Goal: Task Accomplishment & Management: Use online tool/utility

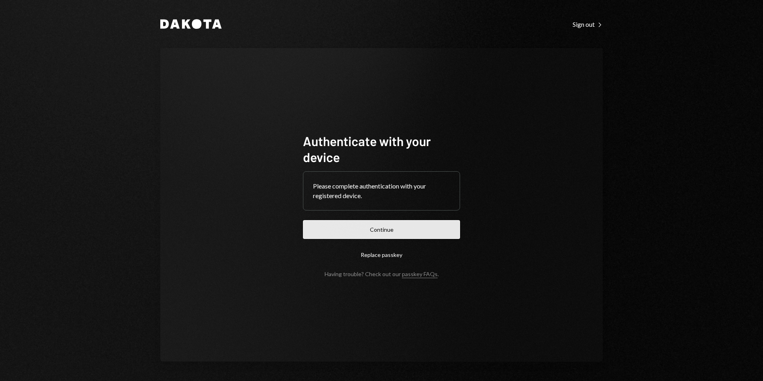
click at [383, 230] on button "Continue" at bounding box center [381, 229] width 157 height 19
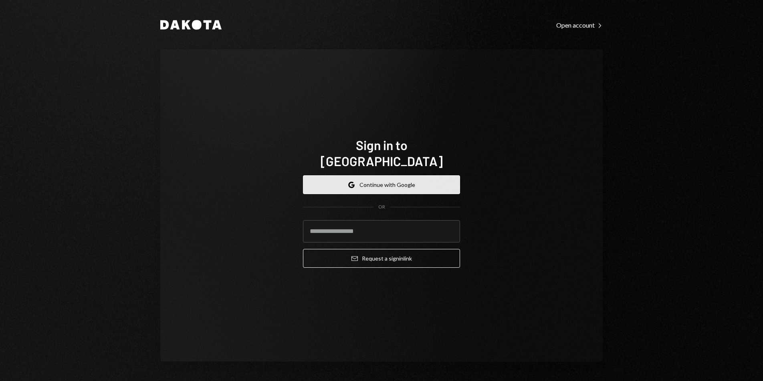
click at [379, 182] on button "Google Continue with Google" at bounding box center [381, 184] width 157 height 19
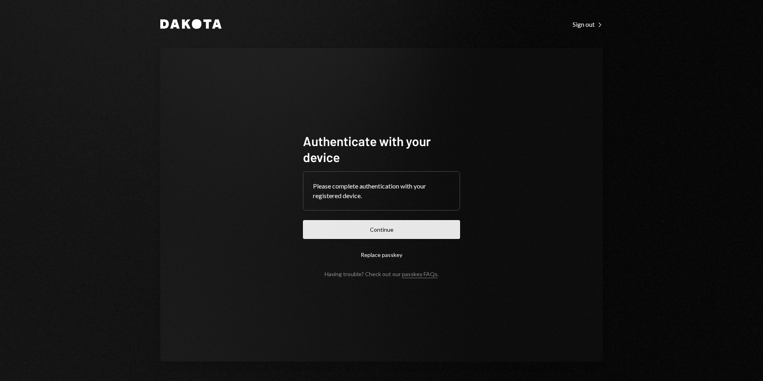
click at [408, 225] on button "Continue" at bounding box center [381, 229] width 157 height 19
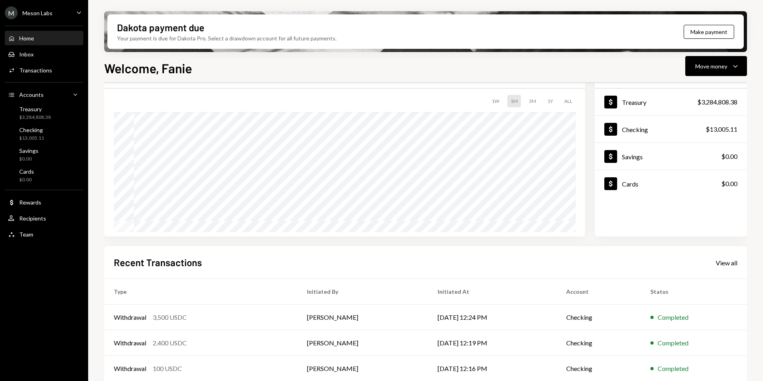
scroll to position [102, 0]
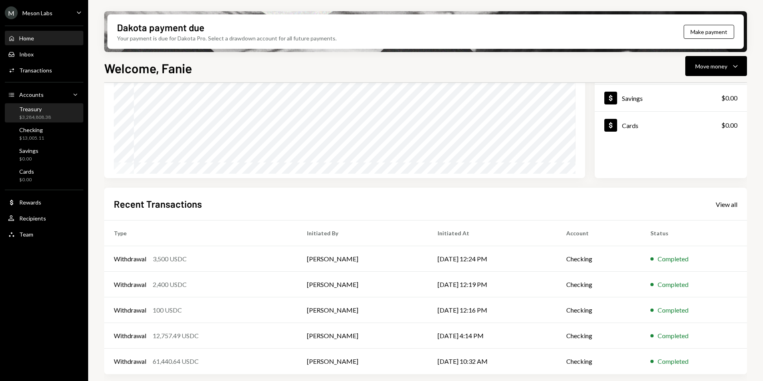
click at [42, 110] on div "Treasury" at bounding box center [35, 109] width 32 height 7
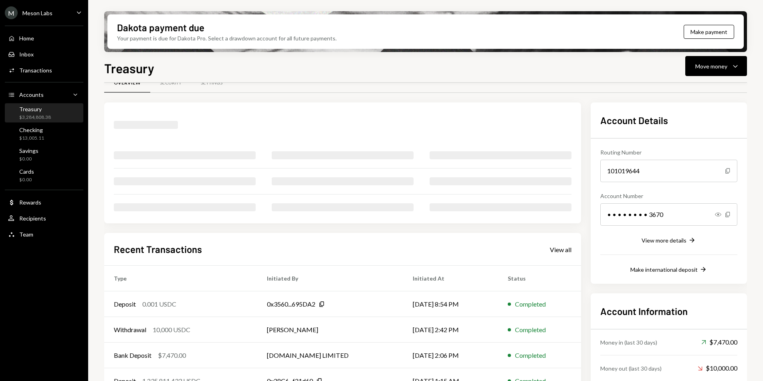
scroll to position [62, 0]
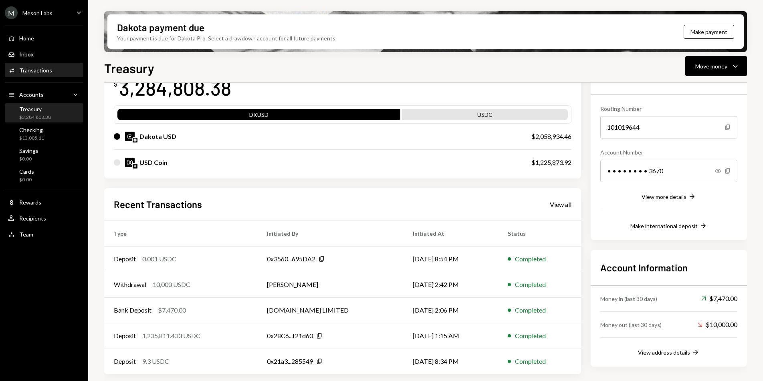
click at [46, 71] on div "Transactions" at bounding box center [35, 70] width 33 height 7
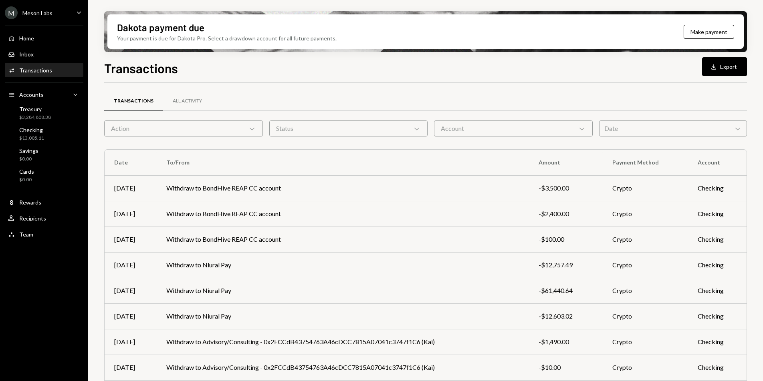
click at [445, 130] on div "Account Chevron Down" at bounding box center [513, 129] width 159 height 16
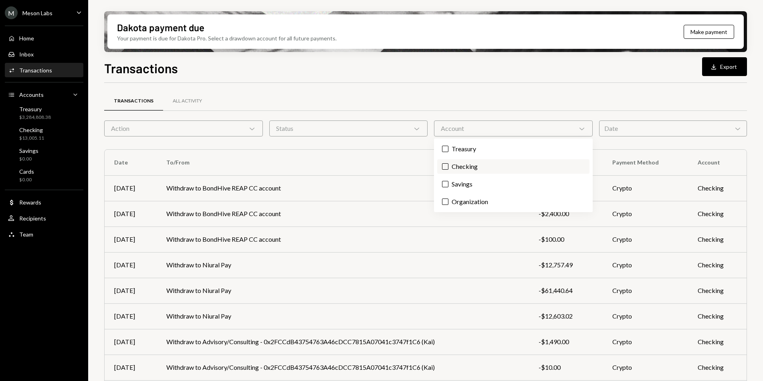
click at [460, 165] on label "Checking" at bounding box center [513, 166] width 152 height 14
click at [448, 165] on button "Checking" at bounding box center [445, 166] width 6 height 6
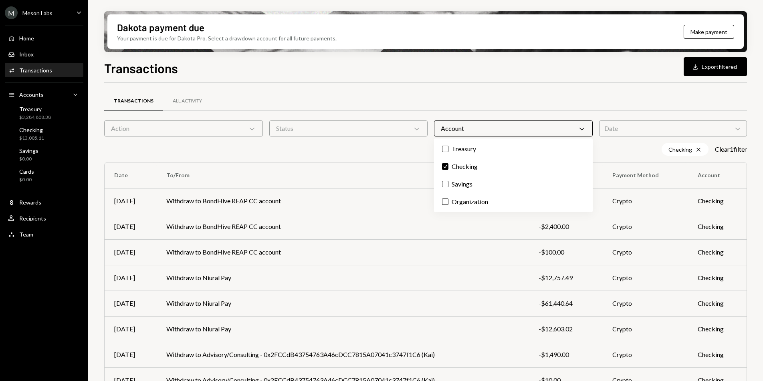
click at [640, 111] on div at bounding box center [425, 111] width 643 height 0
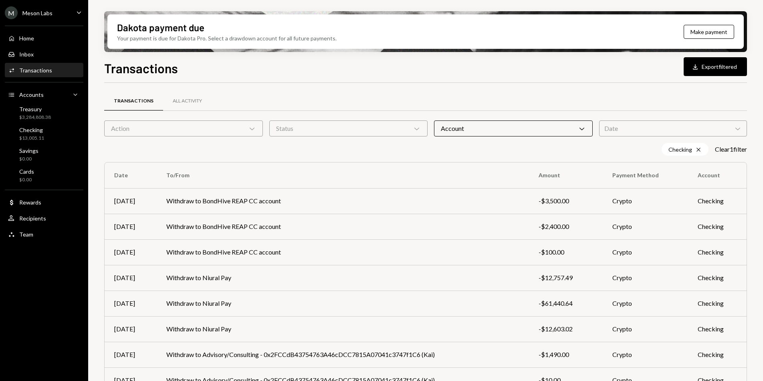
click at [653, 130] on div "Date Chevron Down" at bounding box center [673, 129] width 148 height 16
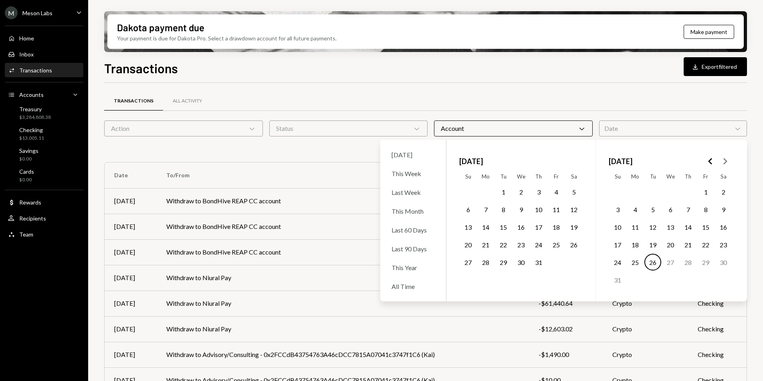
click at [653, 244] on button "19" at bounding box center [652, 244] width 17 height 17
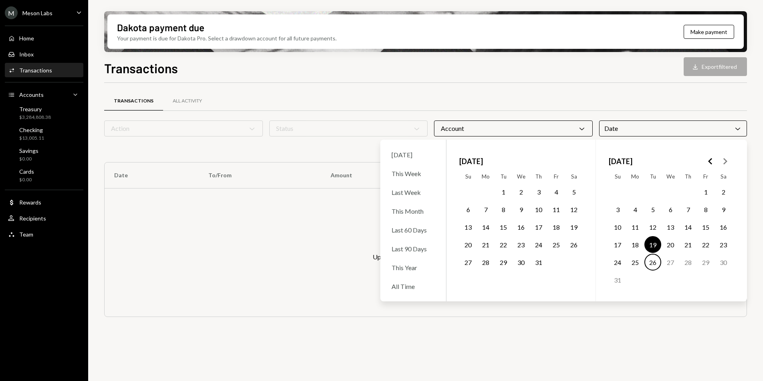
click at [655, 263] on button "26" at bounding box center [652, 262] width 17 height 17
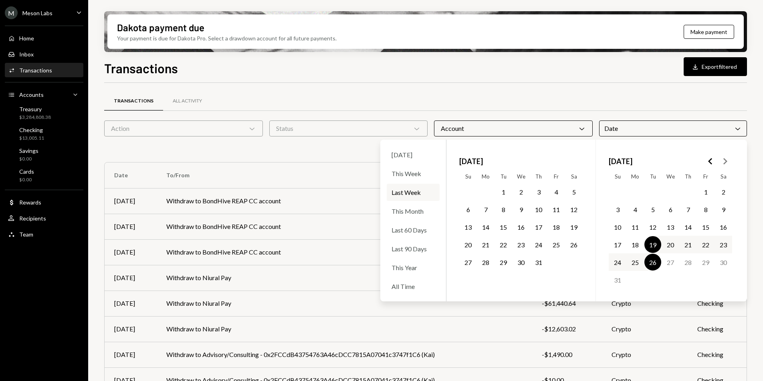
click at [342, 147] on div "Checking Cross 08/19/25 - 08/26/25 Cross Clear 2 filter s" at bounding box center [425, 149] width 643 height 13
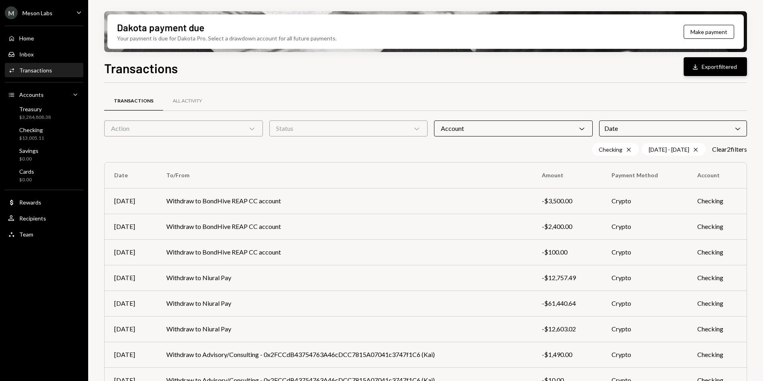
click at [733, 65] on button "Download Export filtered" at bounding box center [715, 66] width 63 height 19
click at [38, 59] on div "Inbox Inbox" at bounding box center [44, 55] width 72 height 14
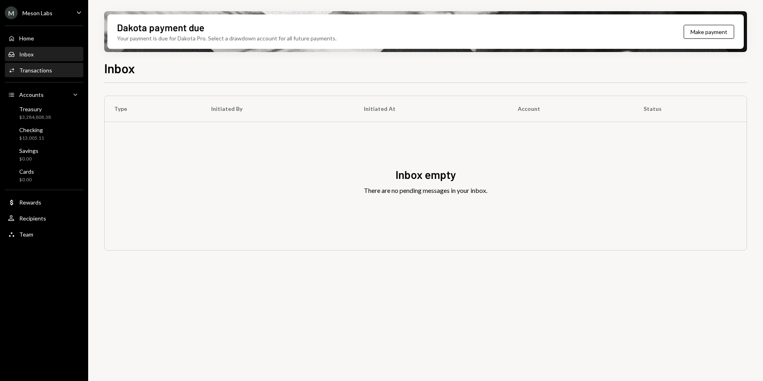
click at [27, 67] on div "Transactions" at bounding box center [35, 70] width 33 height 7
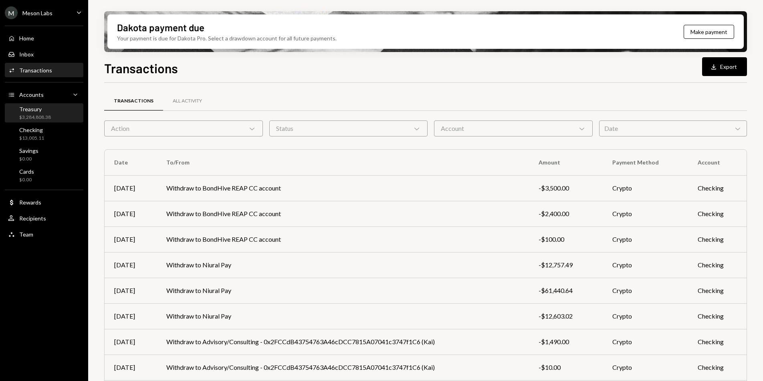
click at [47, 117] on div "$3,284,808.38" at bounding box center [35, 117] width 32 height 7
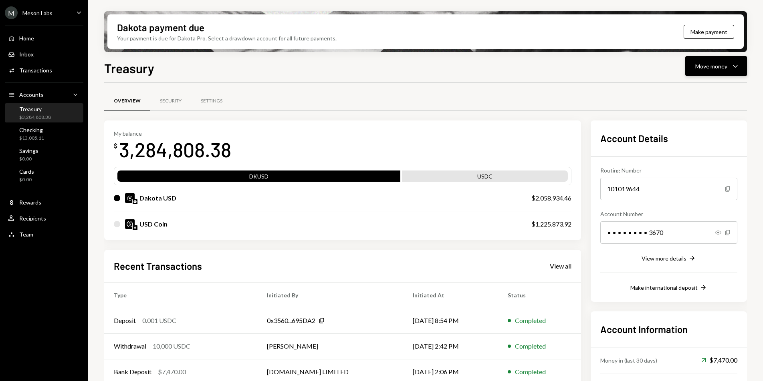
click at [722, 72] on button "Move money Caret Down" at bounding box center [716, 66] width 62 height 20
click at [687, 93] on div "Send" at bounding box center [709, 90] width 58 height 8
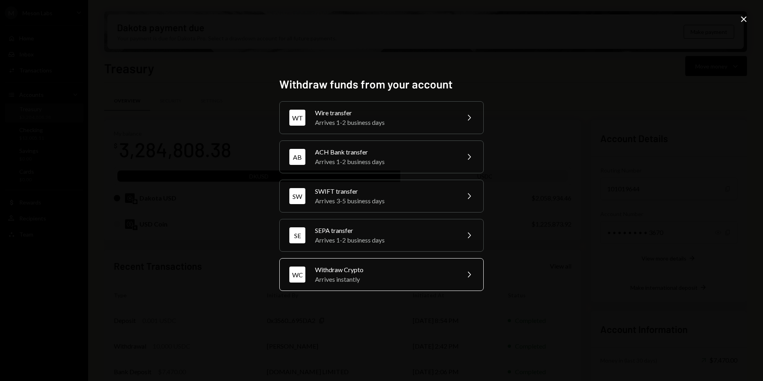
click at [401, 275] on div "Arrives instantly" at bounding box center [384, 280] width 139 height 10
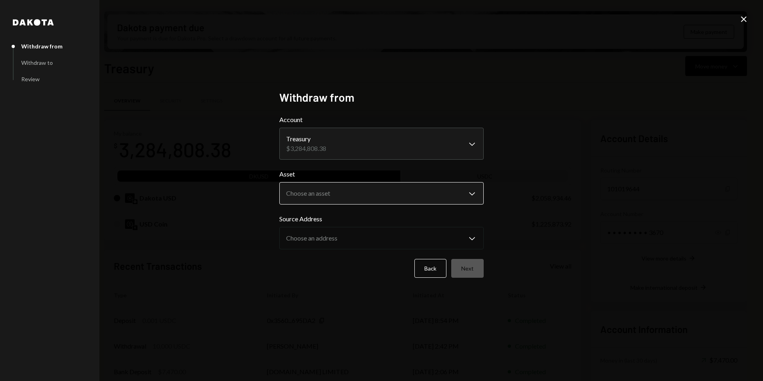
click at [323, 204] on body "M Meson Labs Caret Down Home Home Inbox Inbox Activities Transactions Accounts …" at bounding box center [381, 190] width 763 height 381
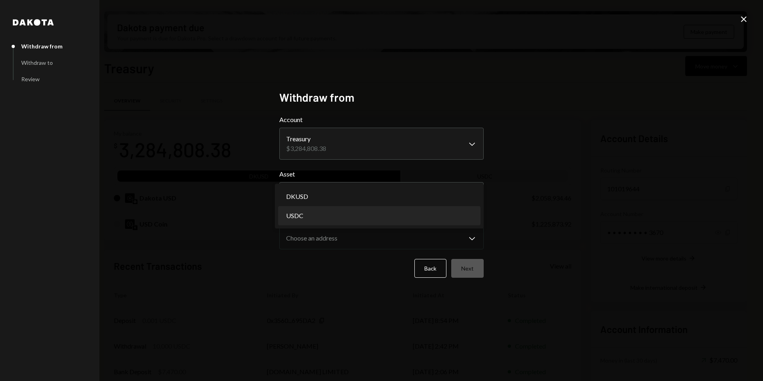
select select "****"
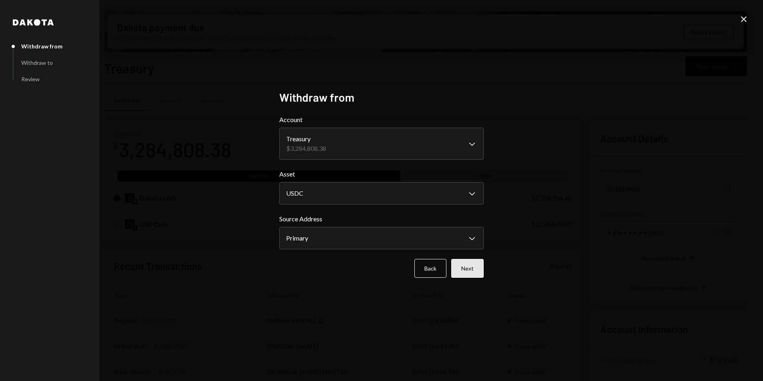
click at [470, 270] on button "Next" at bounding box center [467, 268] width 32 height 19
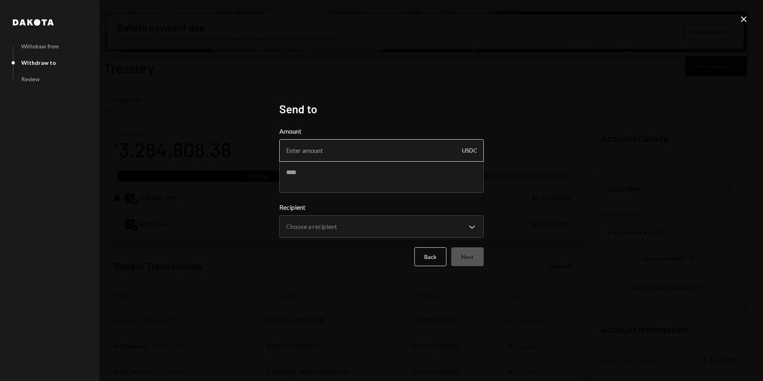
click at [347, 155] on input "Amount" at bounding box center [381, 150] width 204 height 22
paste input "14942.782994"
drag, startPoint x: 334, startPoint y: 150, endPoint x: 314, endPoint y: 152, distance: 19.7
click at [314, 152] on input "14942.782994" at bounding box center [381, 150] width 204 height 22
type input "14942.78"
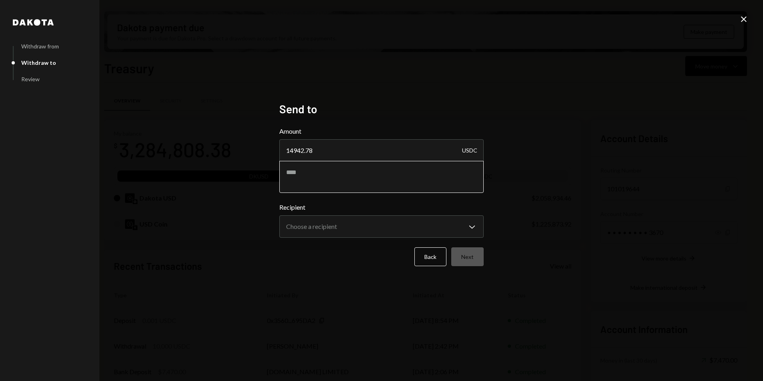
click at [321, 172] on textarea at bounding box center [381, 177] width 204 height 32
type textarea "*"
type textarea "**********"
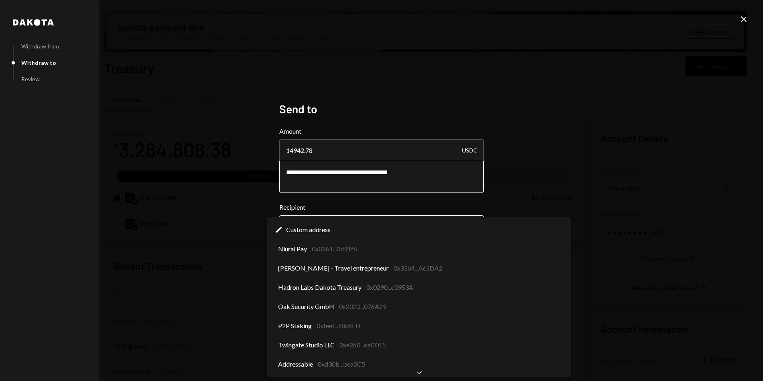
click at [331, 224] on body "M Meson Labs Caret Down Home Home Inbox Inbox Activities Transactions Accounts …" at bounding box center [381, 190] width 763 height 381
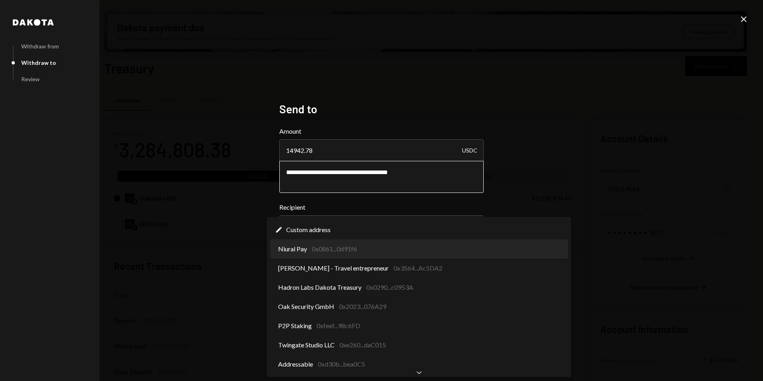
select select "**********"
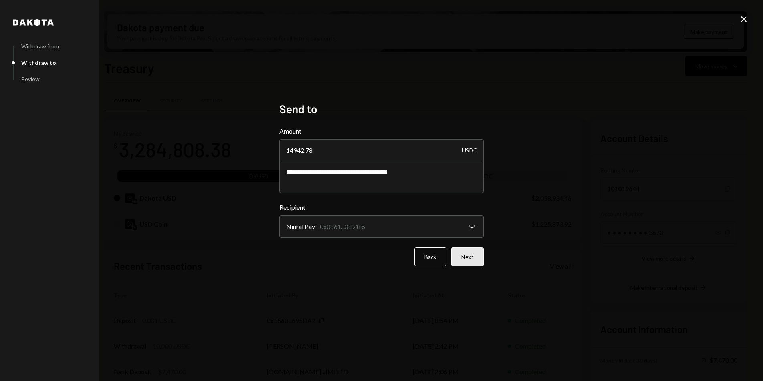
click at [464, 256] on button "Next" at bounding box center [467, 257] width 32 height 19
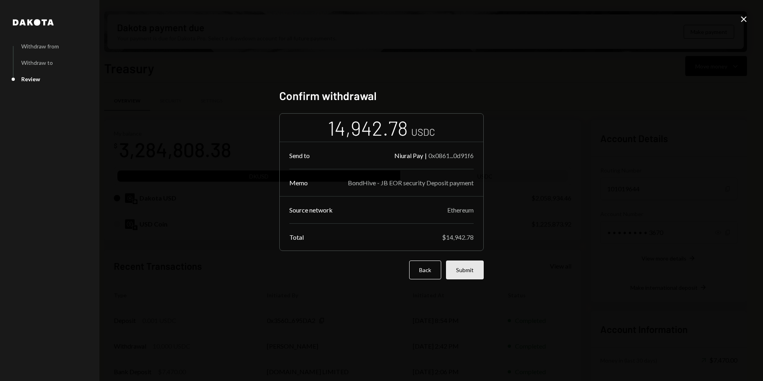
click at [479, 269] on button "Submit" at bounding box center [465, 270] width 38 height 19
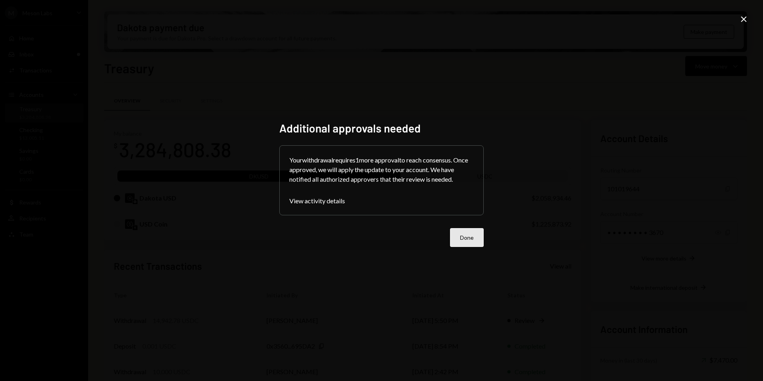
click at [470, 230] on button "Done" at bounding box center [467, 237] width 34 height 19
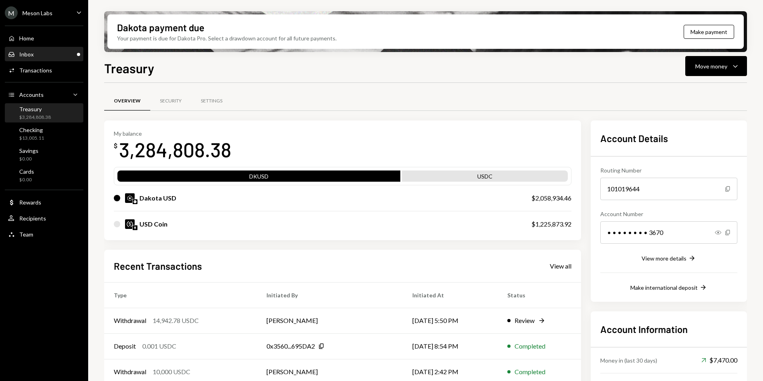
click at [30, 55] on div "Inbox" at bounding box center [26, 54] width 14 height 7
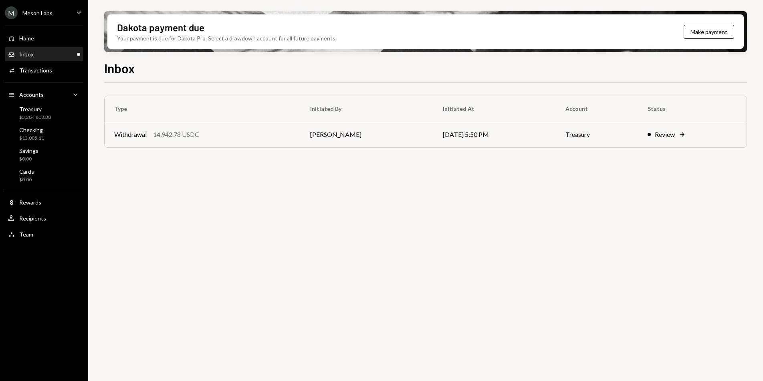
click at [396, 70] on div "Inbox" at bounding box center [425, 67] width 643 height 18
click at [42, 72] on div "Transactions" at bounding box center [35, 70] width 33 height 7
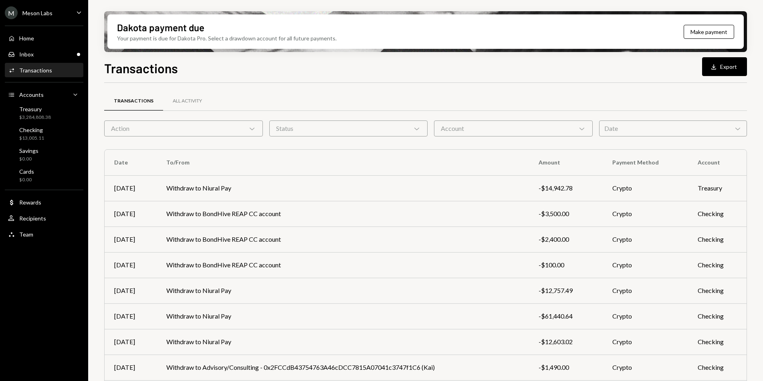
click at [627, 129] on div "Date Chevron Down" at bounding box center [673, 129] width 148 height 16
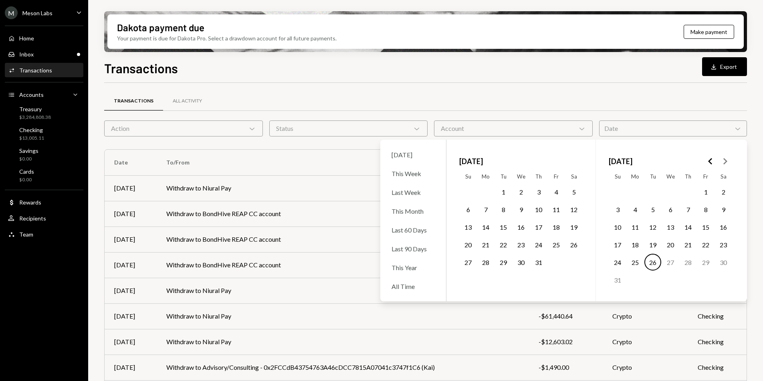
click at [652, 262] on button "26" at bounding box center [652, 262] width 17 height 17
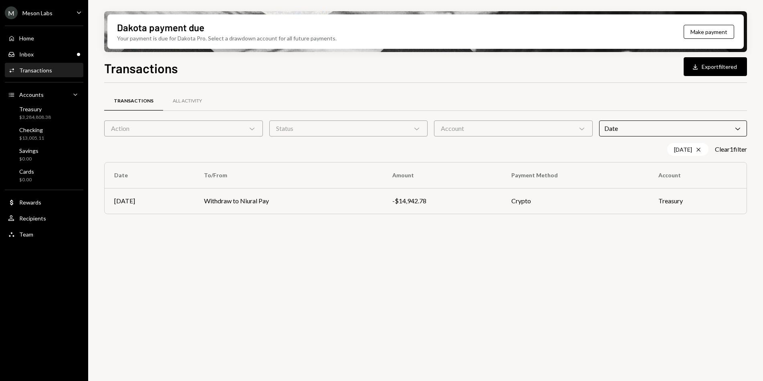
click at [560, 98] on div "Transactions All Activity" at bounding box center [425, 101] width 643 height 20
click at [706, 70] on button "Download Export filtered" at bounding box center [715, 66] width 63 height 19
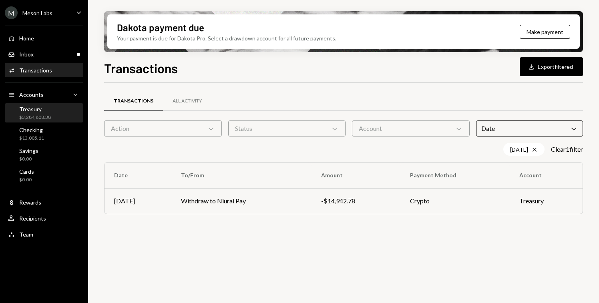
click at [30, 118] on div "$3,284,808.38" at bounding box center [35, 117] width 32 height 7
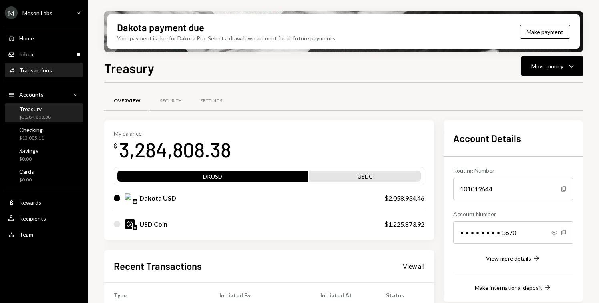
click at [38, 77] on div "Activities Transactions" at bounding box center [44, 71] width 72 height 14
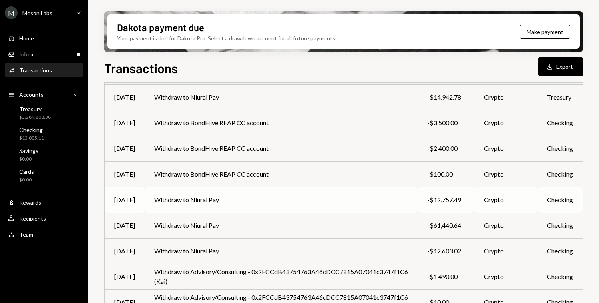
scroll to position [153, 0]
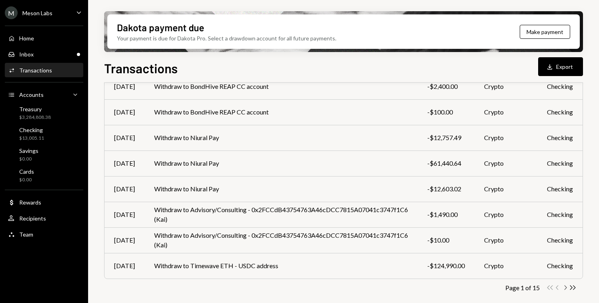
click at [566, 288] on icon "Chevron Right" at bounding box center [566, 288] width 8 height 8
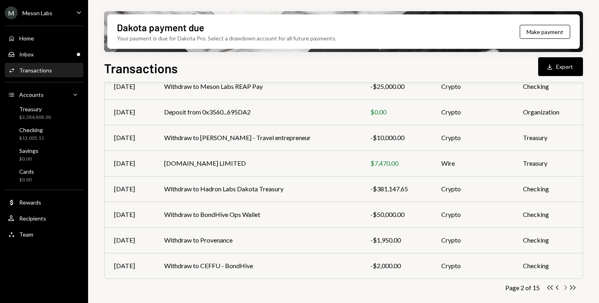
click at [564, 288] on icon "Chevron Right" at bounding box center [566, 288] width 8 height 8
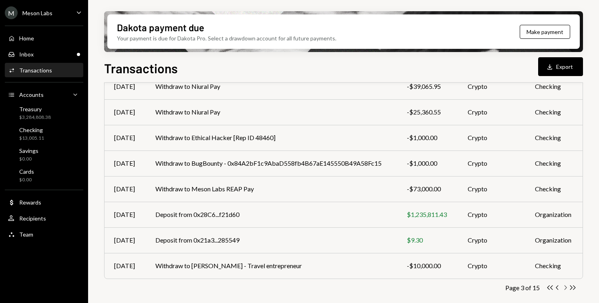
click at [567, 289] on icon "Chevron Right" at bounding box center [566, 288] width 8 height 8
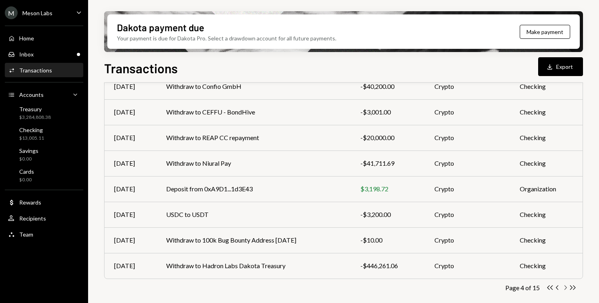
click at [564, 287] on icon "Chevron Right" at bounding box center [566, 288] width 8 height 8
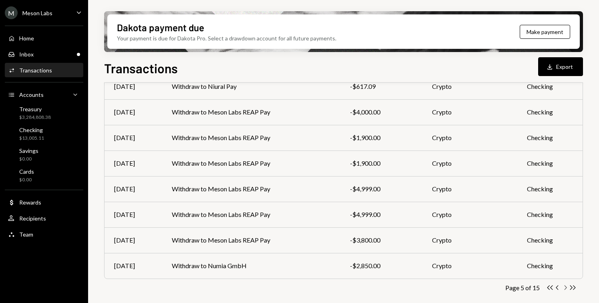
click at [567, 286] on icon "Chevron Right" at bounding box center [566, 288] width 8 height 8
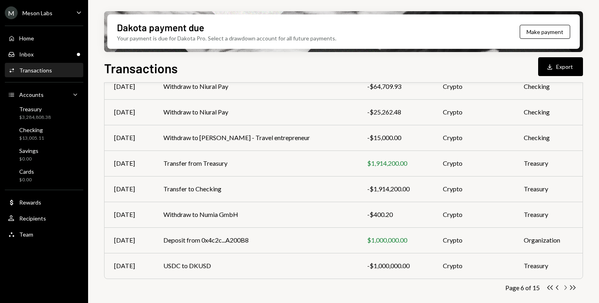
click at [564, 286] on icon "Chevron Right" at bounding box center [566, 288] width 8 height 8
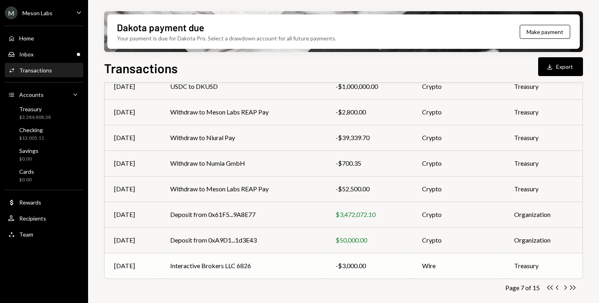
click at [347, 267] on div "-$3,000.00" at bounding box center [369, 266] width 67 height 10
